Goal: Transaction & Acquisition: Purchase product/service

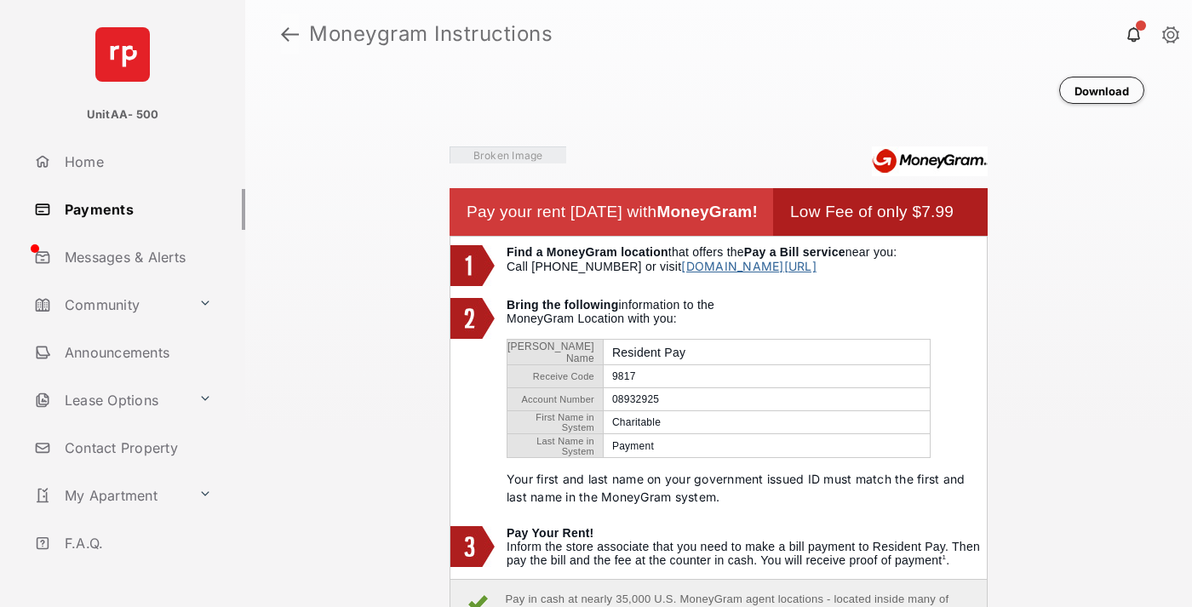
click at [289, 34] on link at bounding box center [290, 34] width 18 height 41
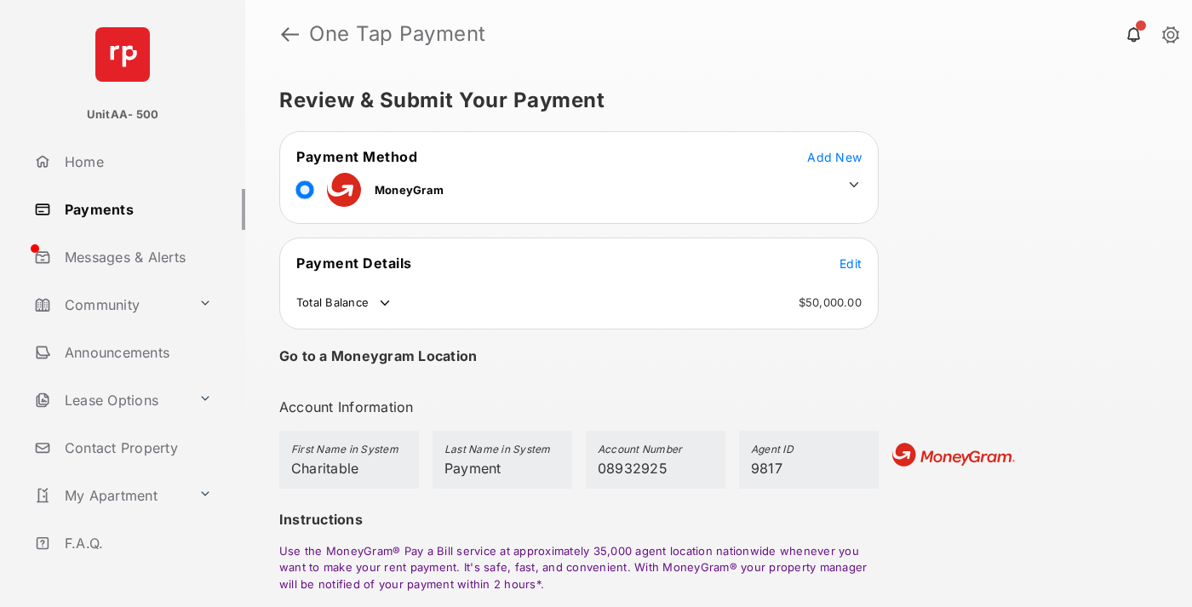
click at [850, 263] on span "Edit" at bounding box center [850, 263] width 22 height 14
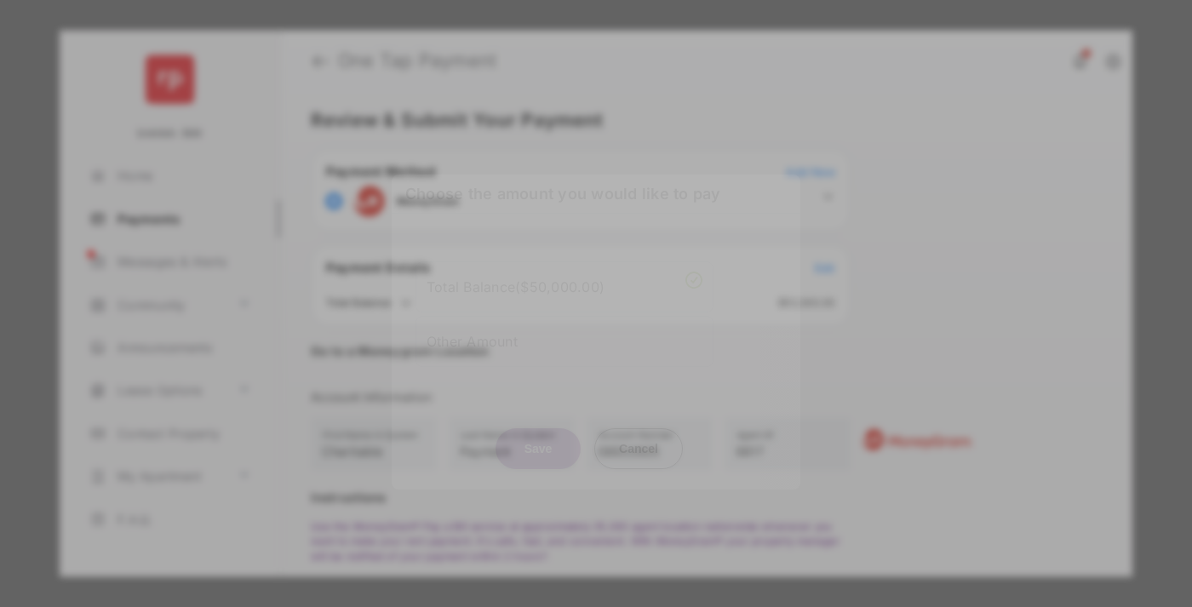
click at [564, 337] on div "Other Amount" at bounding box center [564, 341] width 276 height 29
type input "****"
click at [538, 452] on button "Save" at bounding box center [537, 448] width 85 height 41
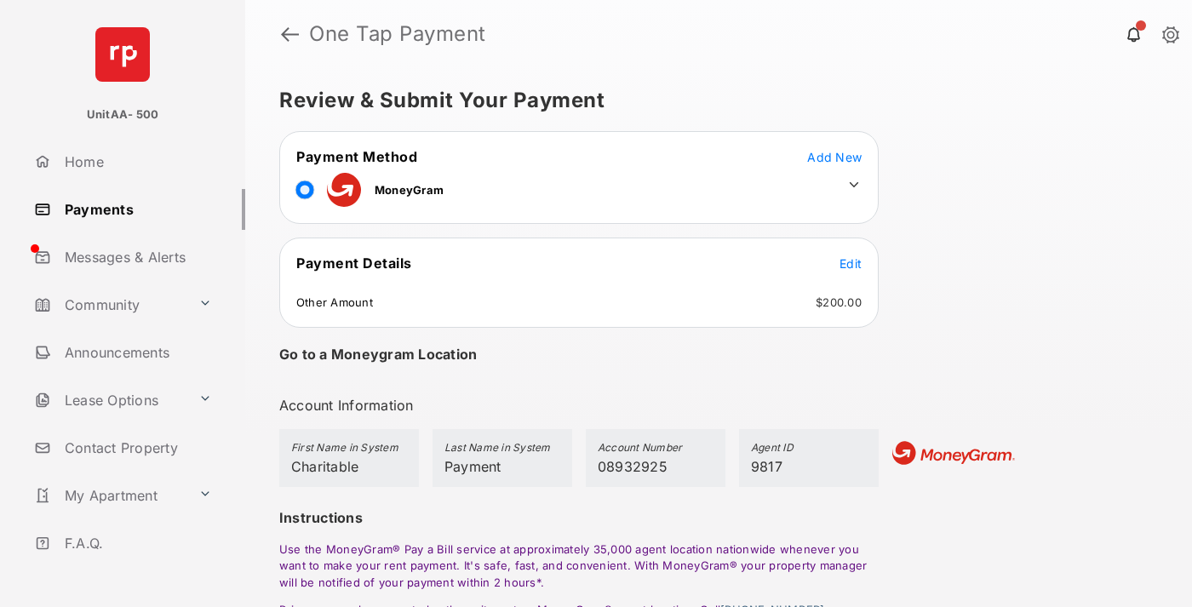
click at [854, 185] on icon at bounding box center [853, 184] width 15 height 15
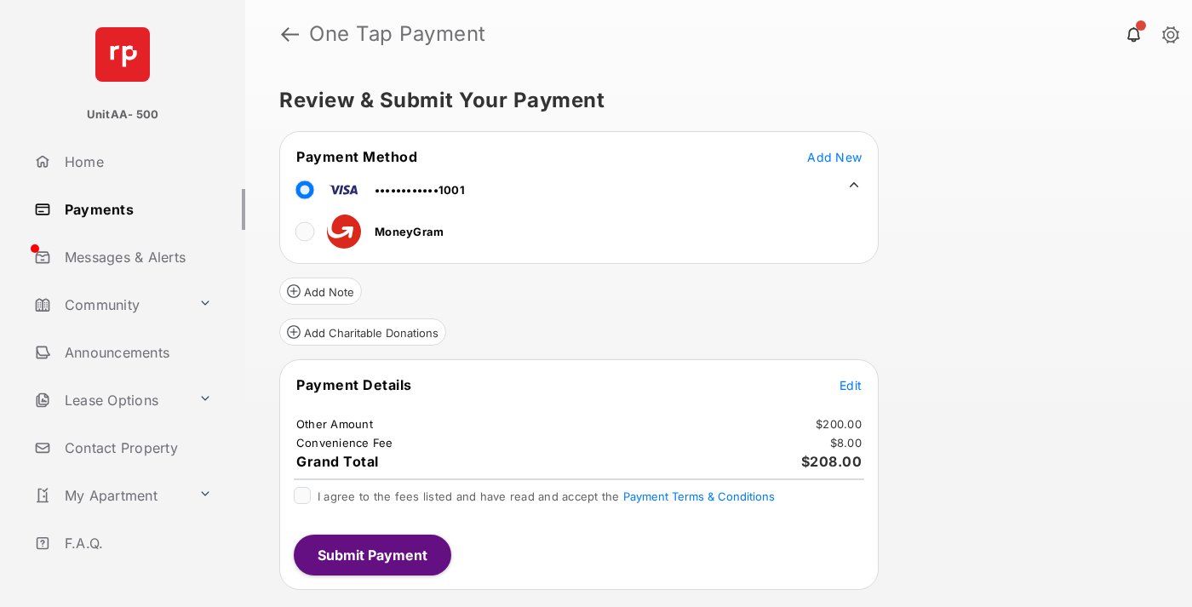
click at [362, 332] on button "Add Charitable Donations" at bounding box center [362, 331] width 167 height 27
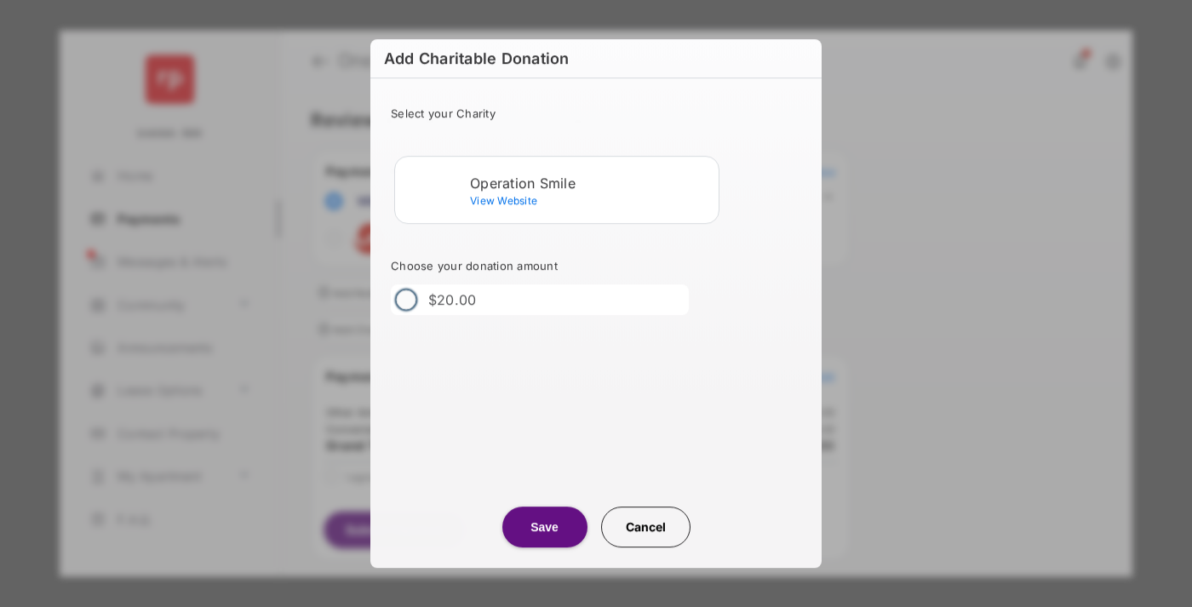
click at [591, 182] on div "Operation Smile" at bounding box center [591, 182] width 242 height 15
click at [544, 527] on button "Save" at bounding box center [544, 526] width 85 height 41
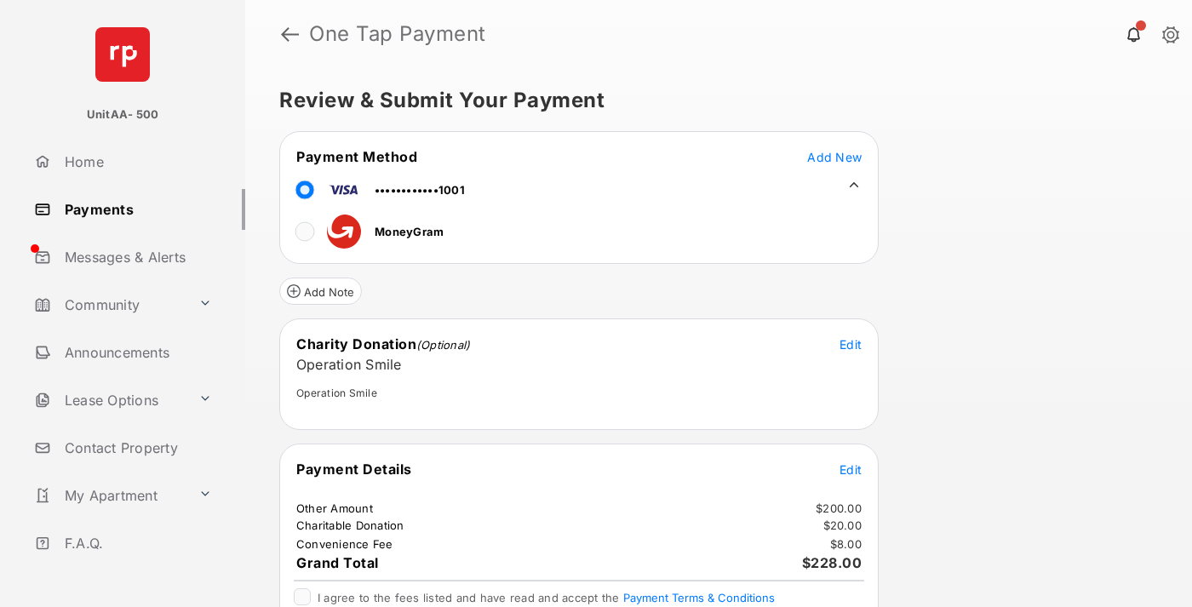
click at [850, 469] on span "Edit" at bounding box center [850, 469] width 22 height 14
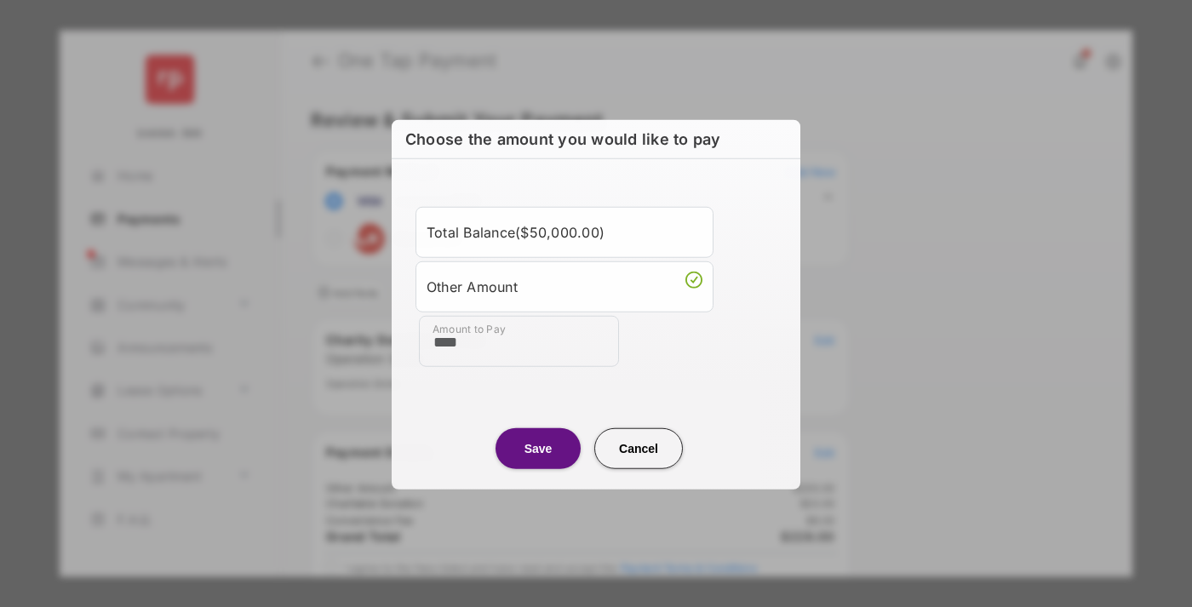
click at [538, 447] on button "Save" at bounding box center [537, 447] width 85 height 41
